Goal: Use online tool/utility: Utilize a website feature to perform a specific function

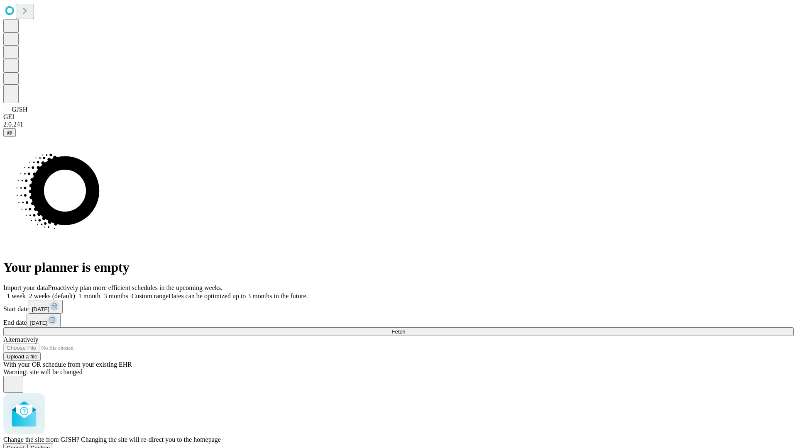
click at [50, 445] on span "Confirm" at bounding box center [41, 448] width 20 height 6
click at [100, 293] on label "1 month" at bounding box center [87, 296] width 25 height 7
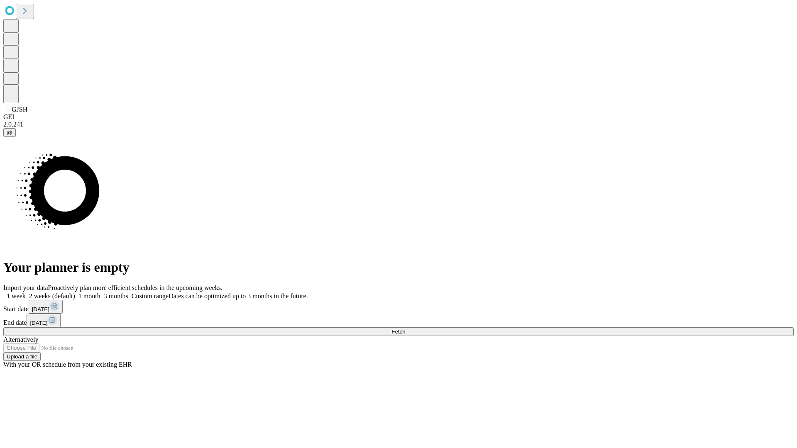
click at [405, 329] on span "Fetch" at bounding box center [398, 332] width 14 height 6
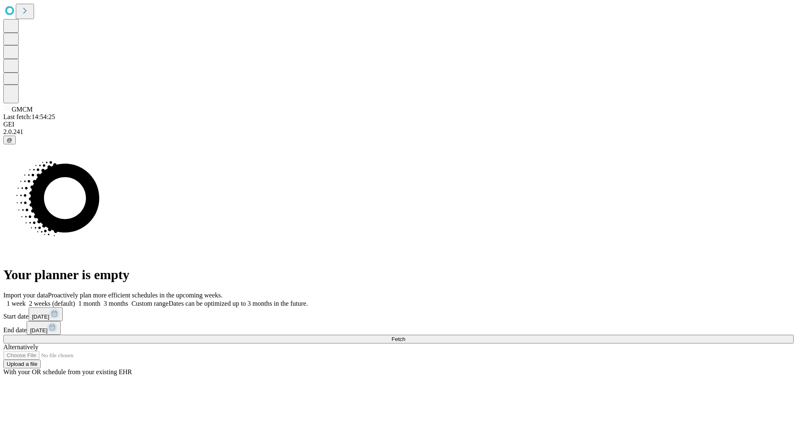
click at [100, 300] on label "1 month" at bounding box center [87, 303] width 25 height 7
click at [405, 336] on span "Fetch" at bounding box center [398, 339] width 14 height 6
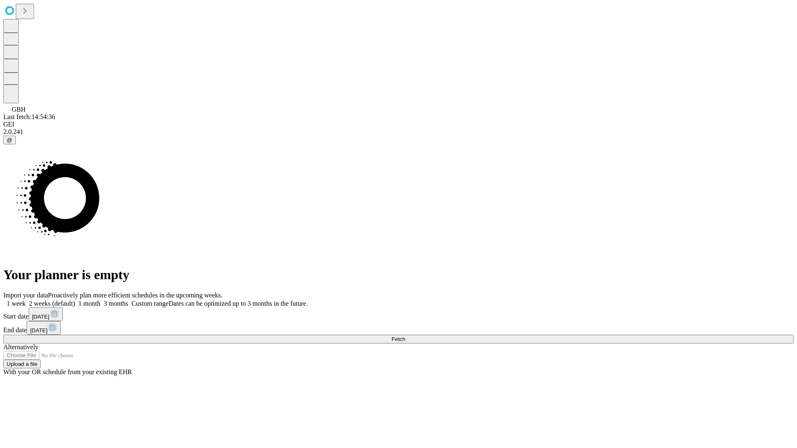
click at [100, 300] on label "1 month" at bounding box center [87, 303] width 25 height 7
click at [405, 336] on span "Fetch" at bounding box center [398, 339] width 14 height 6
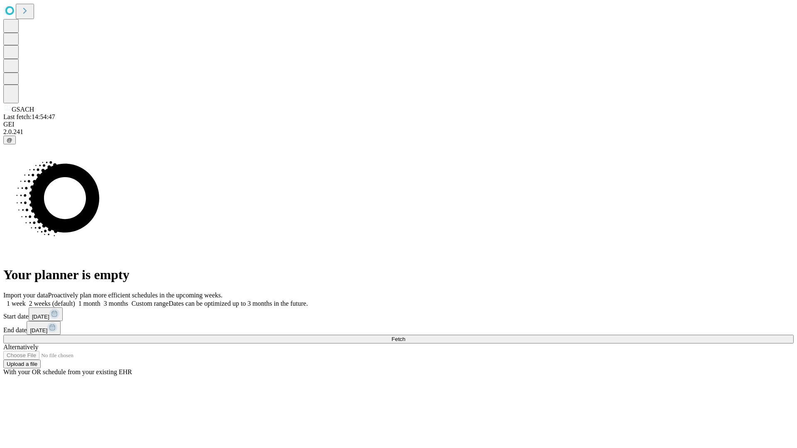
click at [100, 300] on label "1 month" at bounding box center [87, 303] width 25 height 7
click at [405, 336] on span "Fetch" at bounding box center [398, 339] width 14 height 6
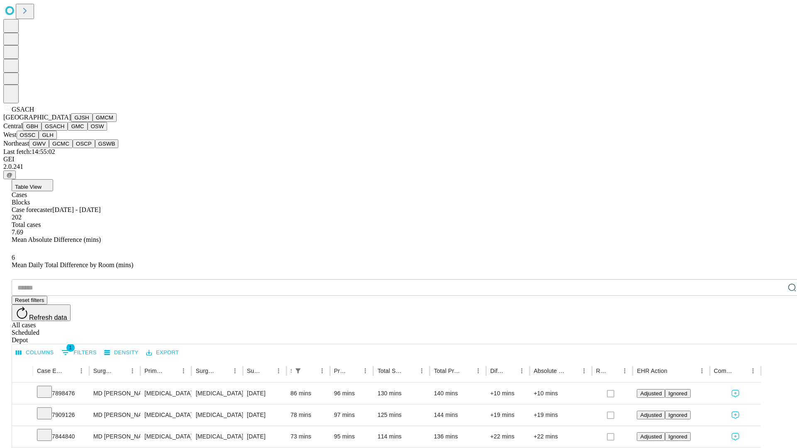
click at [68, 131] on button "GMC" at bounding box center [78, 126] width 20 height 9
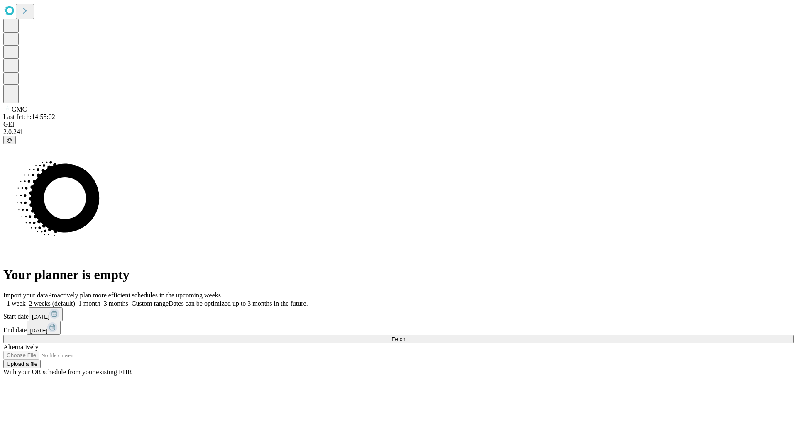
click at [100, 300] on label "1 month" at bounding box center [87, 303] width 25 height 7
click at [405, 336] on span "Fetch" at bounding box center [398, 339] width 14 height 6
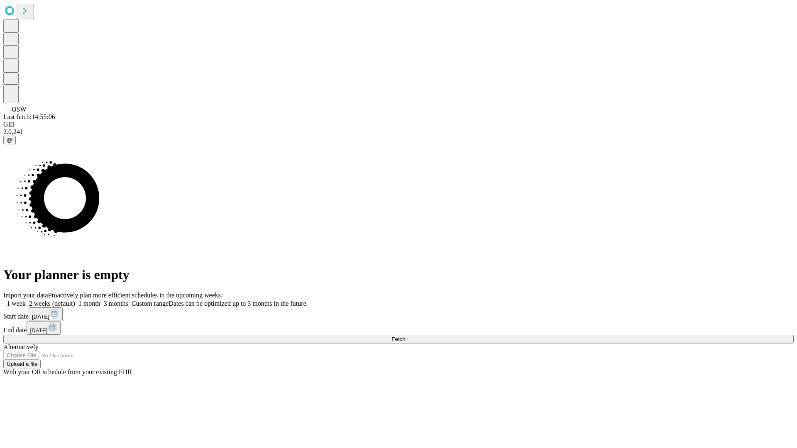
click at [100, 300] on label "1 month" at bounding box center [87, 303] width 25 height 7
click at [405, 336] on span "Fetch" at bounding box center [398, 339] width 14 height 6
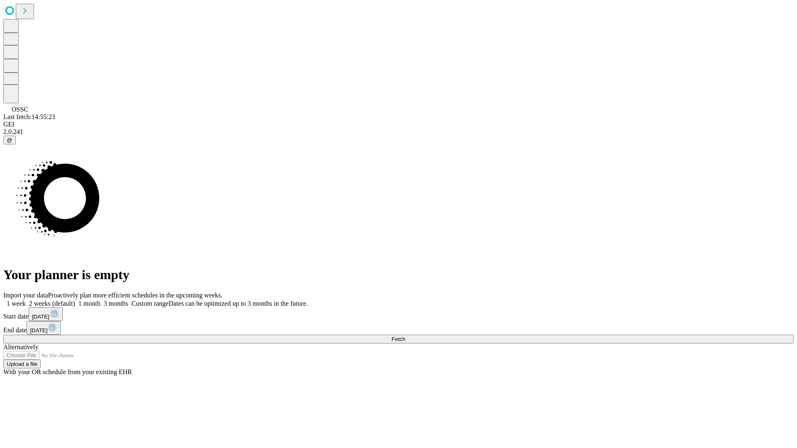
click at [100, 300] on label "1 month" at bounding box center [87, 303] width 25 height 7
click at [405, 336] on span "Fetch" at bounding box center [398, 339] width 14 height 6
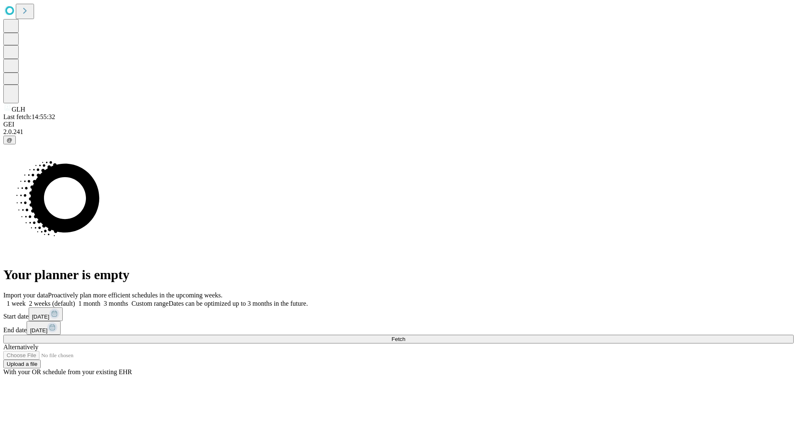
click at [100, 300] on label "1 month" at bounding box center [87, 303] width 25 height 7
click at [405, 336] on span "Fetch" at bounding box center [398, 339] width 14 height 6
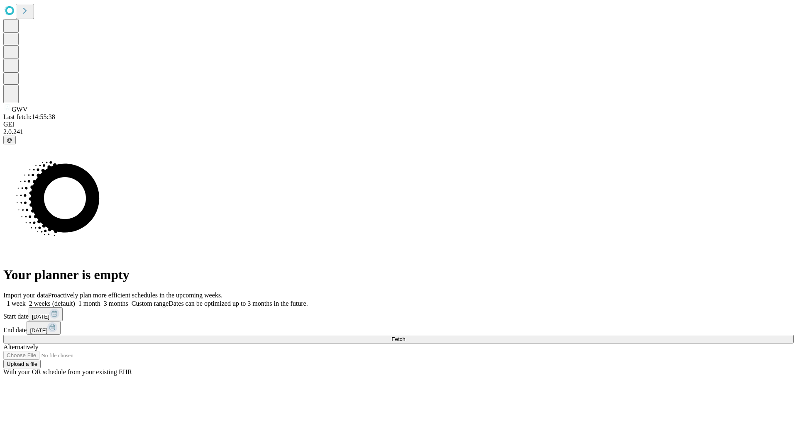
click at [100, 300] on label "1 month" at bounding box center [87, 303] width 25 height 7
click at [405, 336] on span "Fetch" at bounding box center [398, 339] width 14 height 6
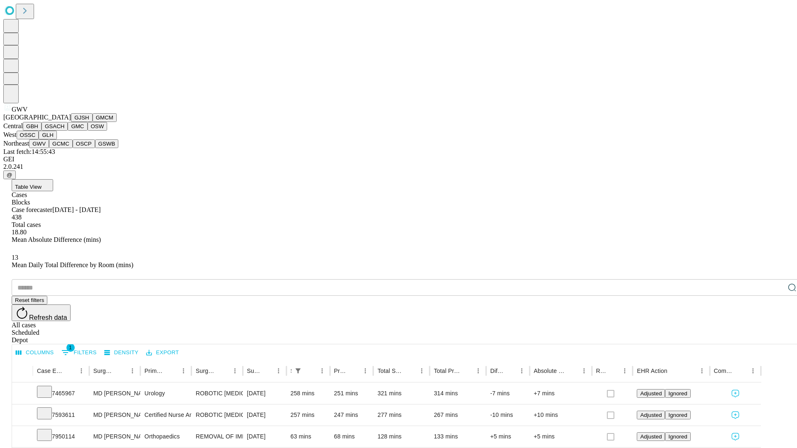
click at [64, 148] on button "GCMC" at bounding box center [61, 143] width 24 height 9
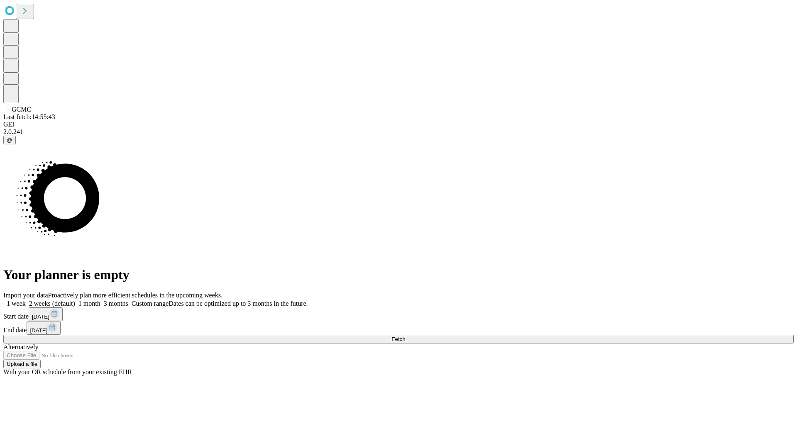
click at [405, 336] on span "Fetch" at bounding box center [398, 339] width 14 height 6
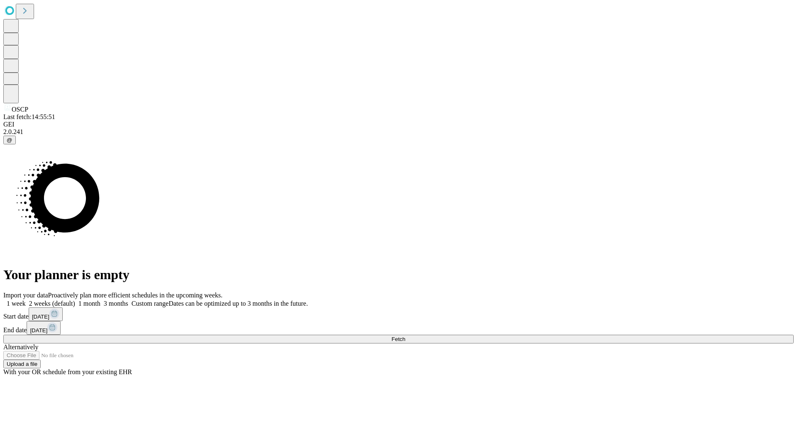
click at [100, 300] on label "1 month" at bounding box center [87, 303] width 25 height 7
click at [405, 336] on span "Fetch" at bounding box center [398, 339] width 14 height 6
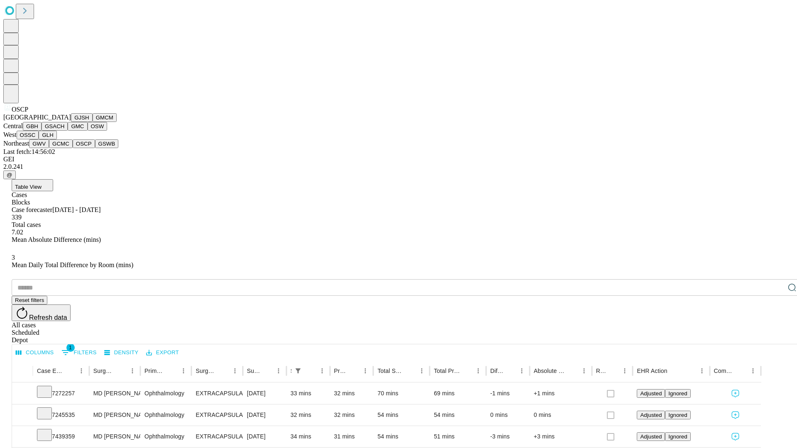
click at [95, 148] on button "GSWB" at bounding box center [107, 143] width 24 height 9
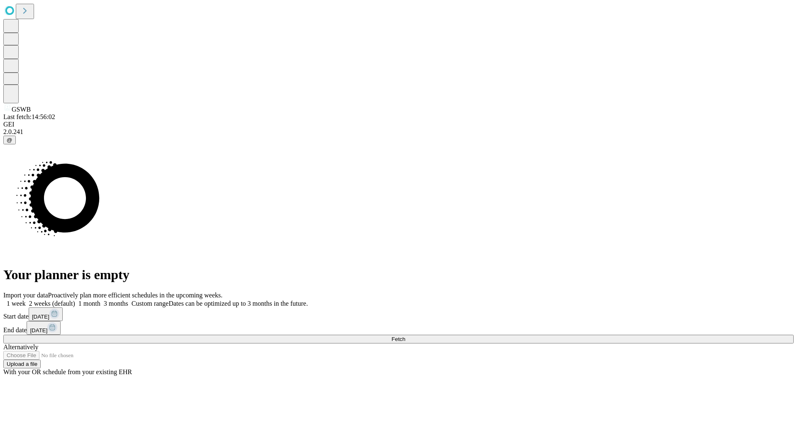
click at [405, 336] on span "Fetch" at bounding box center [398, 339] width 14 height 6
